Goal: Transaction & Acquisition: Purchase product/service

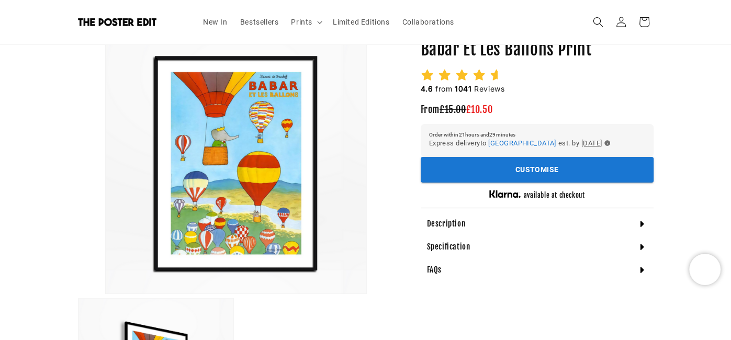
scroll to position [0, 203]
click at [443, 226] on h4 "Description" at bounding box center [446, 224] width 39 height 10
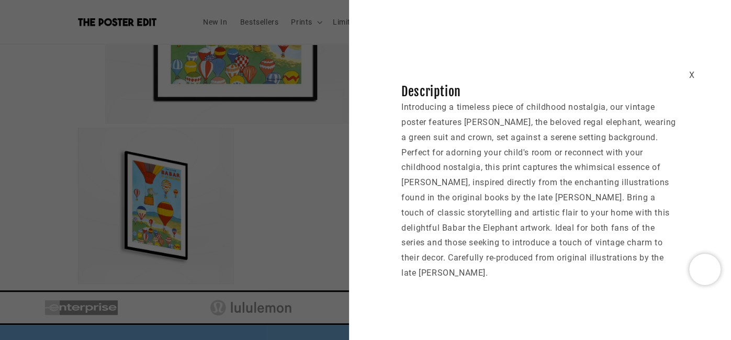
scroll to position [282, 0]
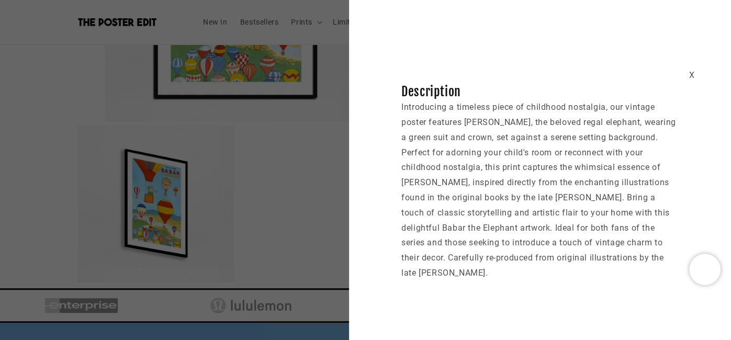
click at [319, 179] on div "X Description Introducing a timeless piece of childhood nostalgia, our vintage …" at bounding box center [365, 170] width 731 height 340
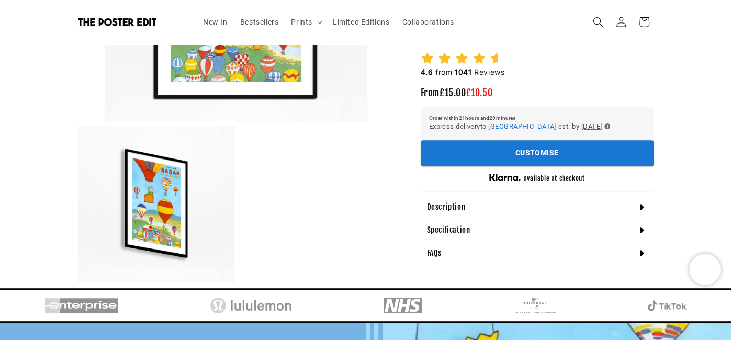
scroll to position [0, 408]
click at [456, 229] on h4 "Specification" at bounding box center [448, 230] width 43 height 10
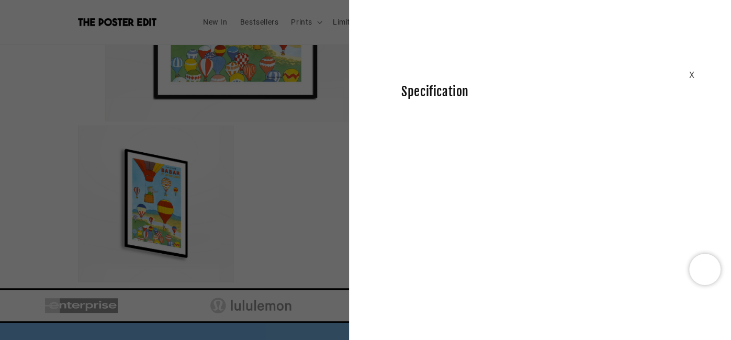
click at [696, 76] on div "X Specification" at bounding box center [540, 65] width 382 height 69
click at [686, 75] on div "X Specification" at bounding box center [540, 65] width 382 height 69
click at [689, 74] on div "X" at bounding box center [691, 75] width 6 height 15
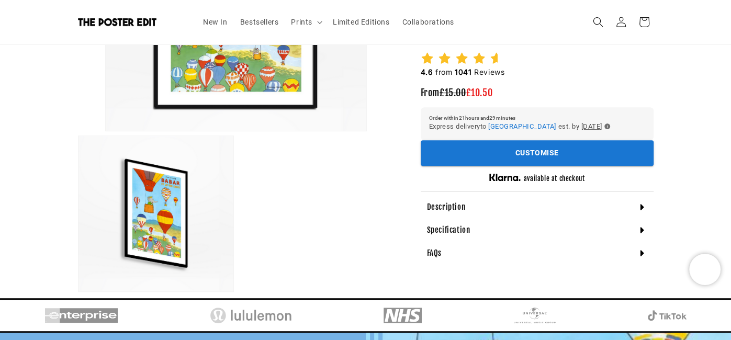
click at [483, 257] on div "FAQs" at bounding box center [537, 253] width 233 height 23
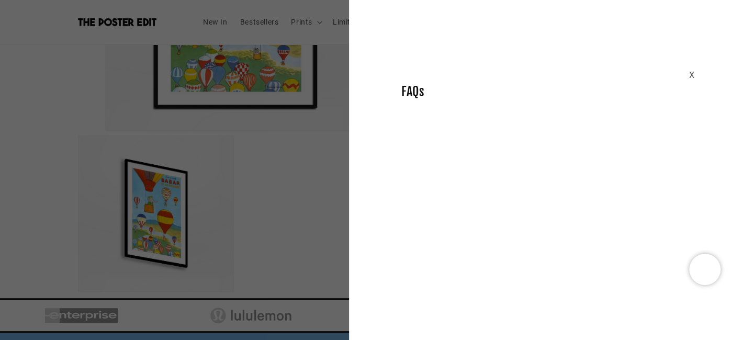
click at [468, 94] on h2 "FAQs" at bounding box center [539, 92] width 277 height 16
click at [691, 74] on div "X" at bounding box center [691, 75] width 6 height 15
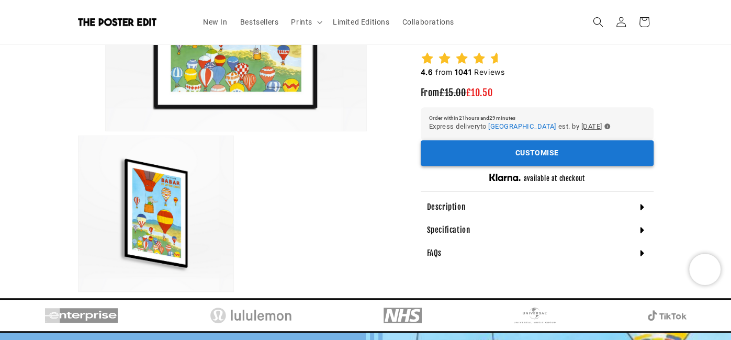
click at [579, 145] on button "Customise" at bounding box center [537, 153] width 233 height 26
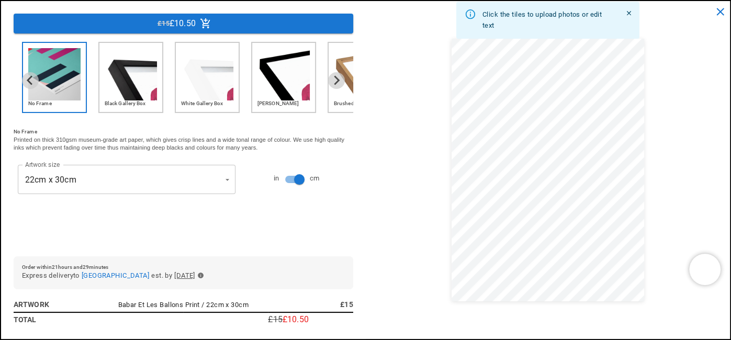
scroll to position [0, 0]
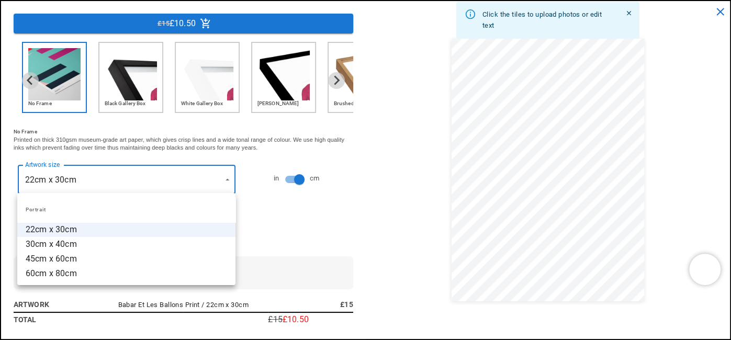
click at [81, 256] on li "45cm x 60cm" at bounding box center [126, 259] width 218 height 15
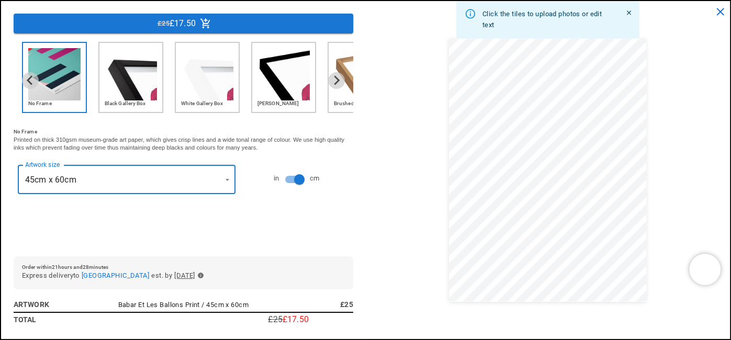
scroll to position [0, 203]
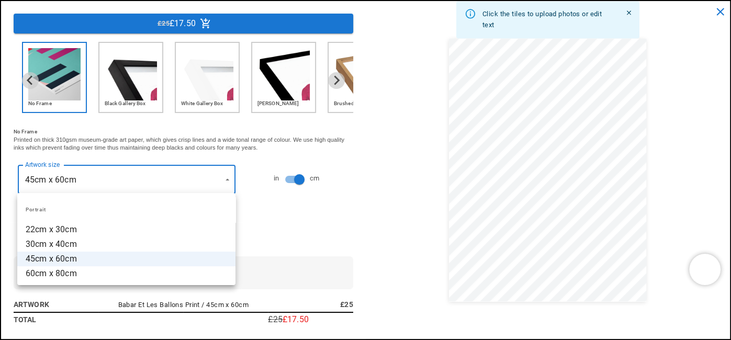
scroll to position [0, 408]
click at [65, 272] on li "60cm x 80cm" at bounding box center [126, 273] width 218 height 15
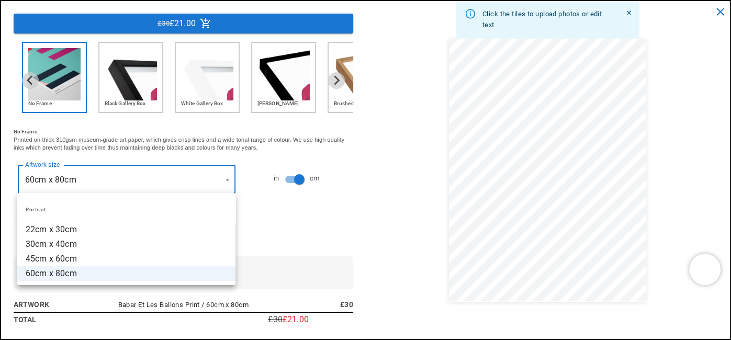
scroll to position [0, 0]
click at [79, 257] on li "45cm x 60cm" at bounding box center [126, 259] width 218 height 15
type input "**********"
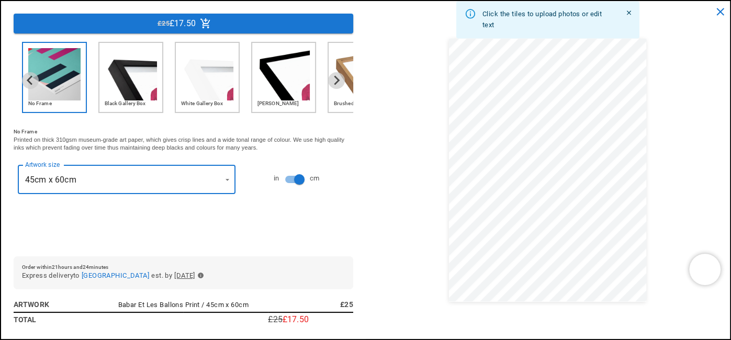
scroll to position [0, 408]
